Goal: Information Seeking & Learning: Learn about a topic

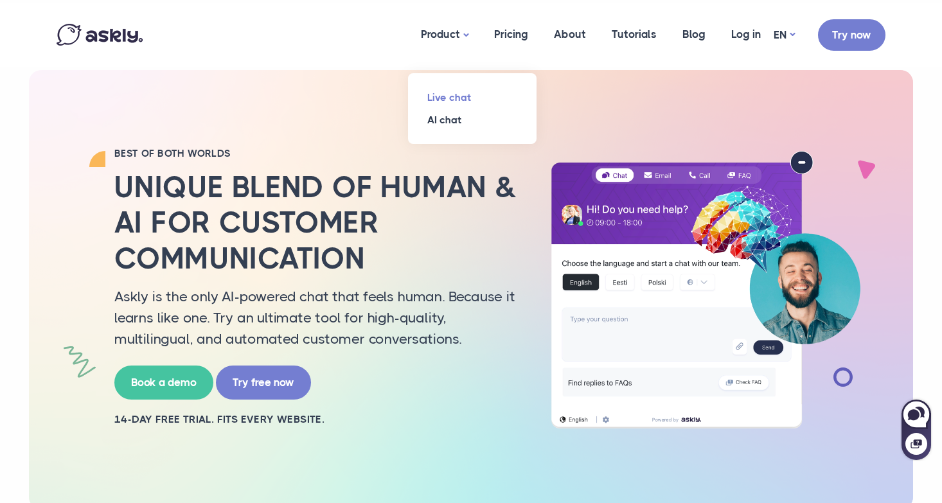
click at [441, 98] on link "Live chat" at bounding box center [472, 97] width 128 height 22
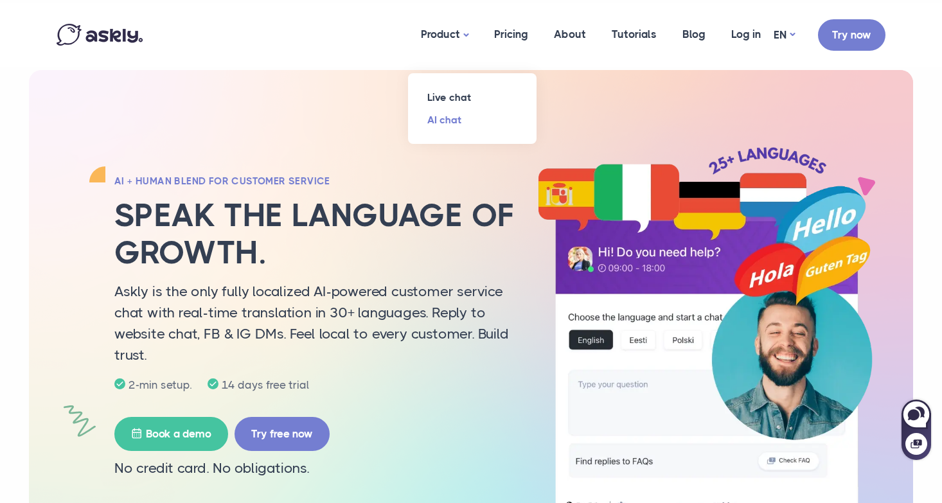
click at [444, 118] on link "AI chat" at bounding box center [472, 120] width 128 height 22
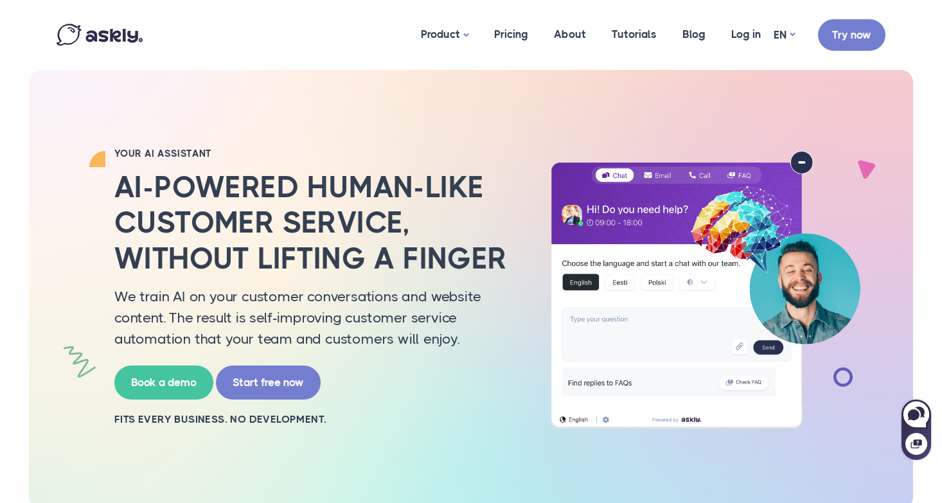
click at [112, 26] on img at bounding box center [100, 35] width 86 height 22
